Goal: Information Seeking & Learning: Learn about a topic

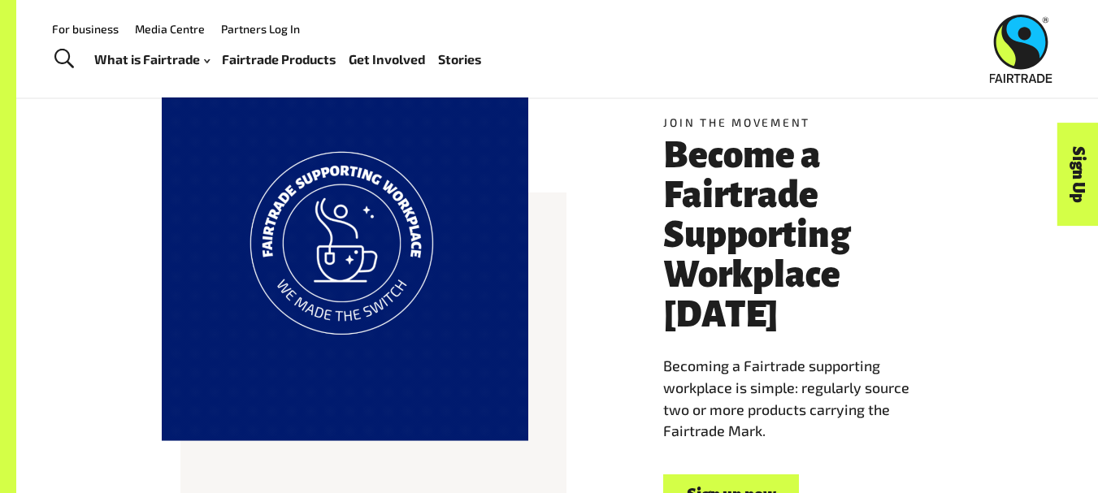
scroll to position [609, 0]
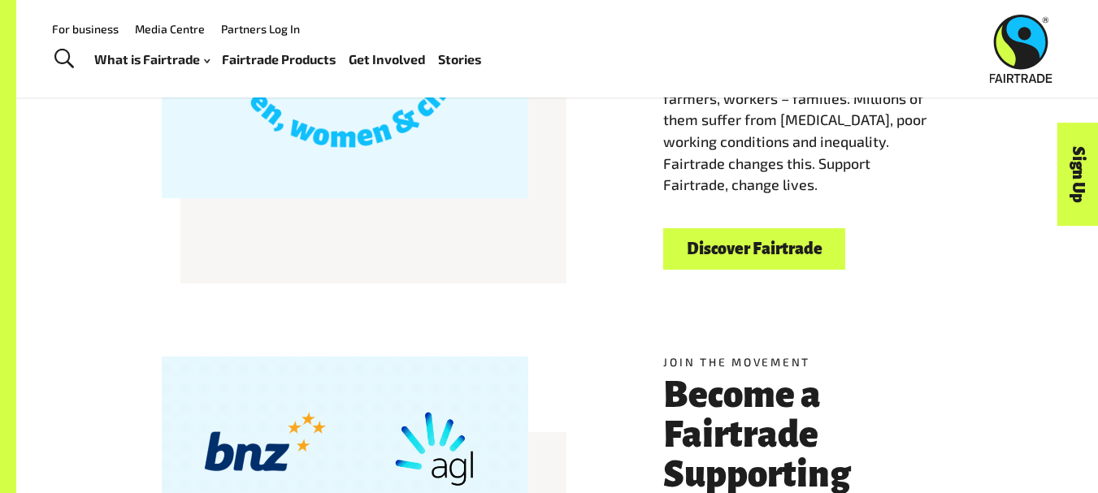
click at [779, 250] on link "Discover Fairtrade" at bounding box center [754, 248] width 182 height 41
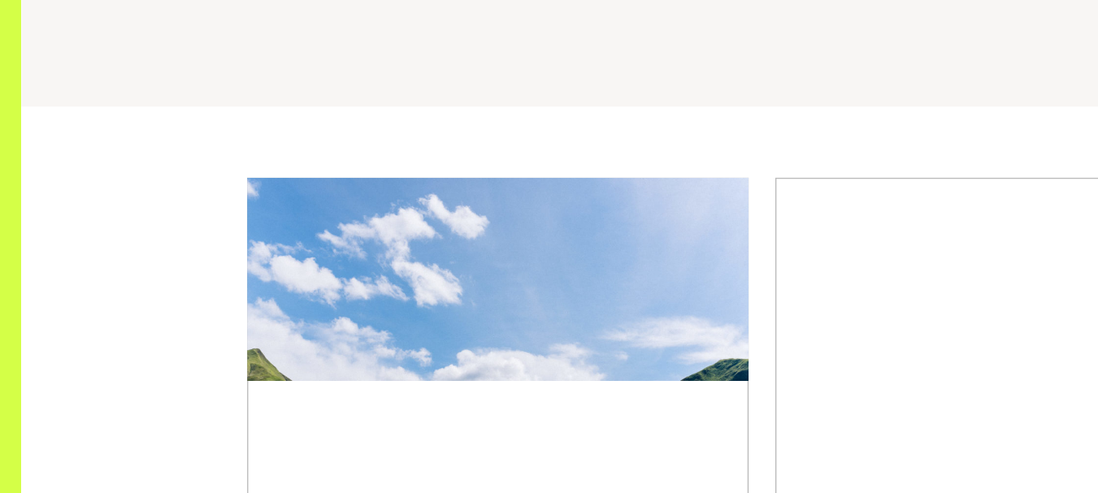
scroll to position [675, 0]
